Goal: Find specific page/section: Find specific page/section

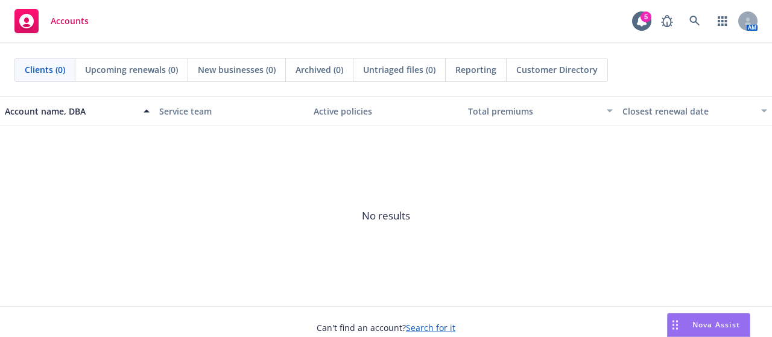
click at [228, 259] on span "No results" at bounding box center [386, 216] width 772 height 181
click at [234, 264] on span "No results" at bounding box center [386, 216] width 772 height 181
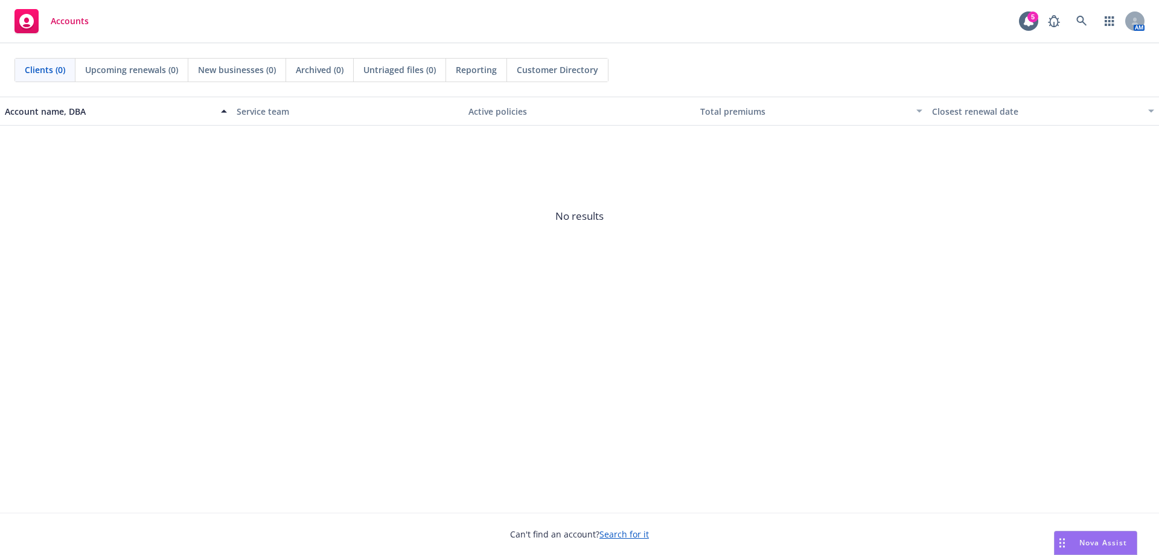
click at [234, 19] on div "Accounts 5 AM" at bounding box center [579, 21] width 1159 height 43
